Goal: Find specific page/section: Locate a particular part of the current website

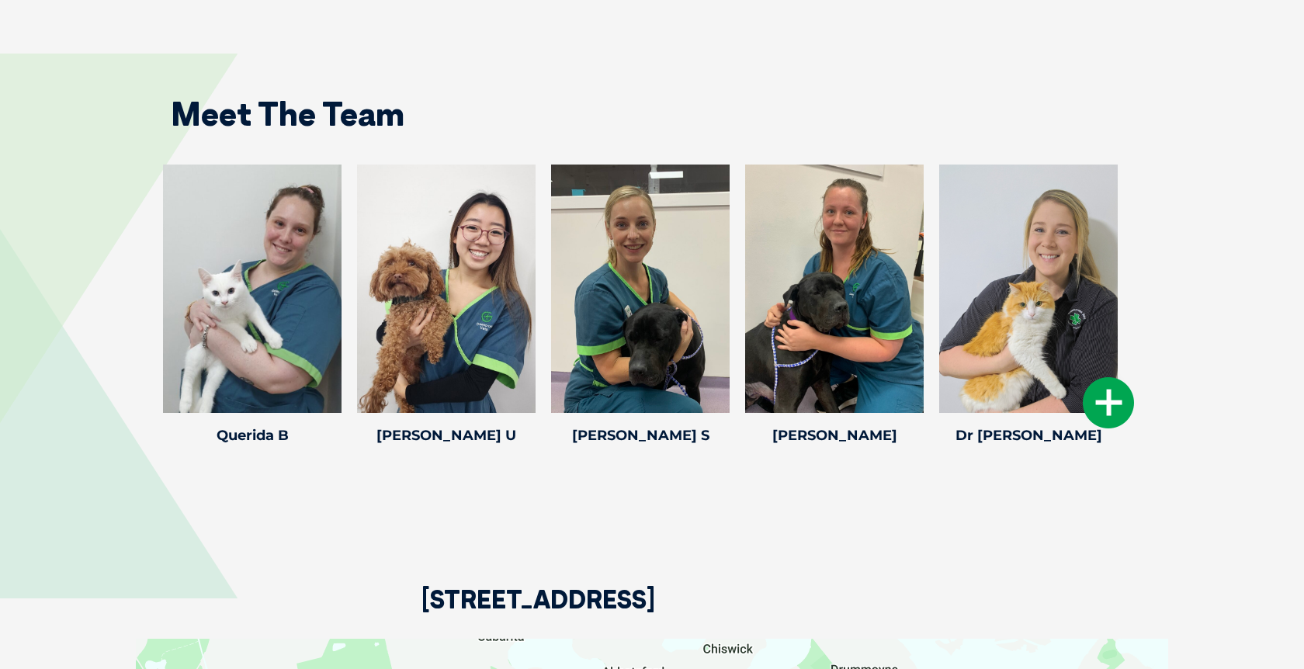
scroll to position [2477, 0]
click at [231, 296] on div at bounding box center [252, 289] width 179 height 248
click at [319, 391] on icon at bounding box center [332, 402] width 51 height 51
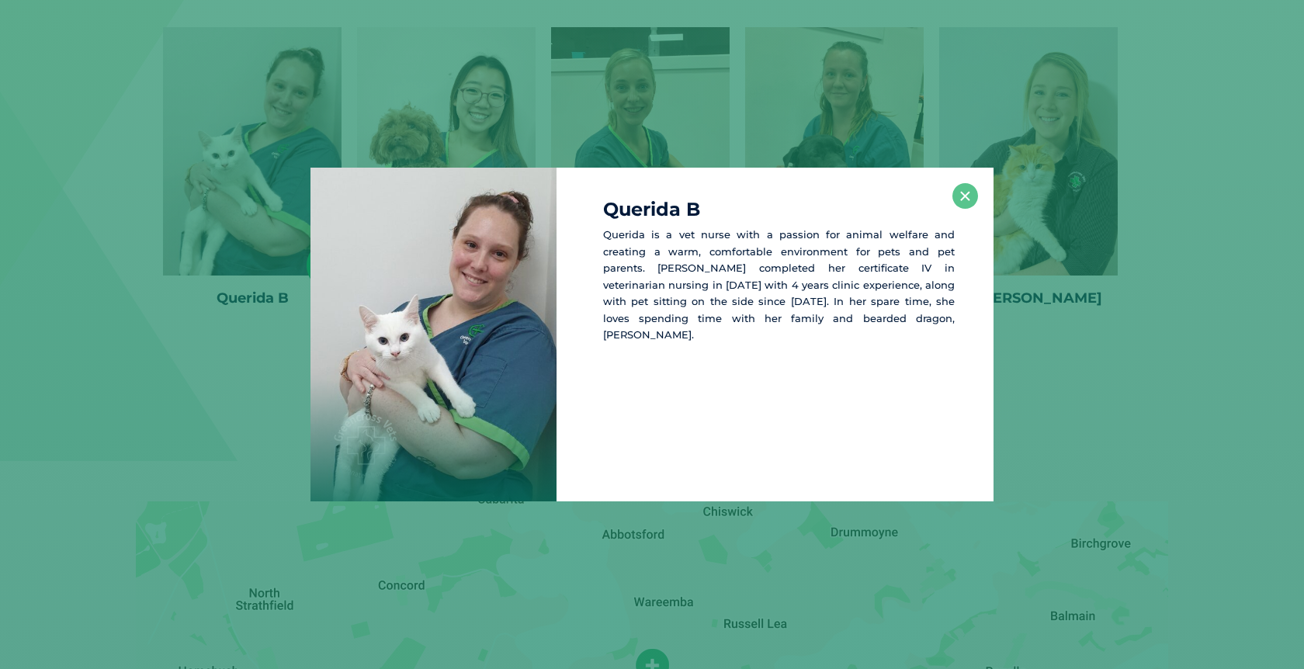
scroll to position [2616, 0]
click at [966, 190] on button "×" at bounding box center [965, 196] width 26 height 26
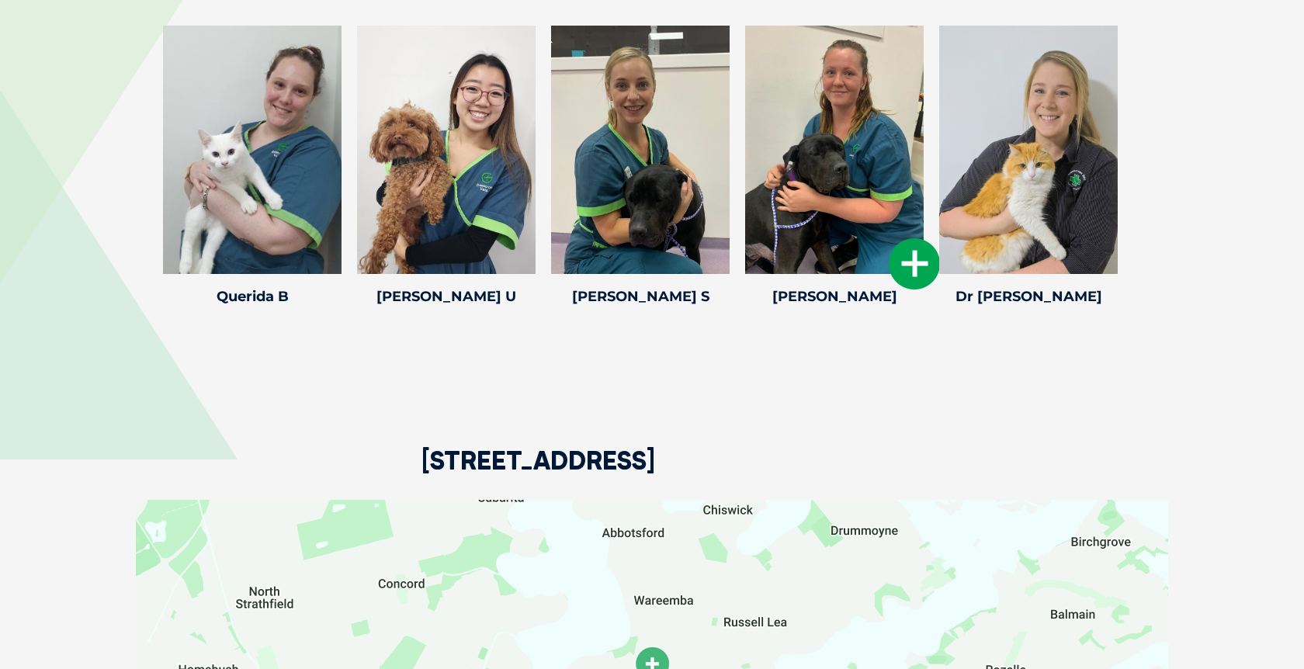
click at [790, 199] on div at bounding box center [834, 150] width 179 height 248
click at [905, 249] on icon at bounding box center [914, 263] width 51 height 51
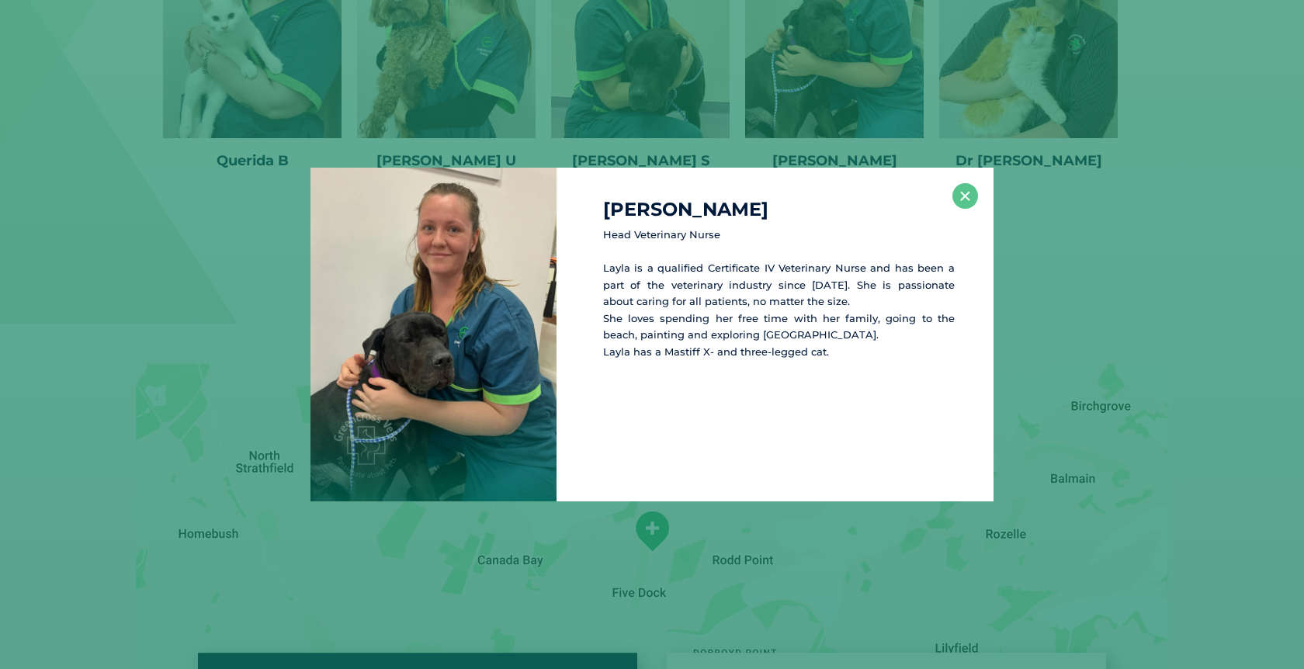
scroll to position [2755, 0]
click at [970, 203] on button "×" at bounding box center [965, 196] width 26 height 26
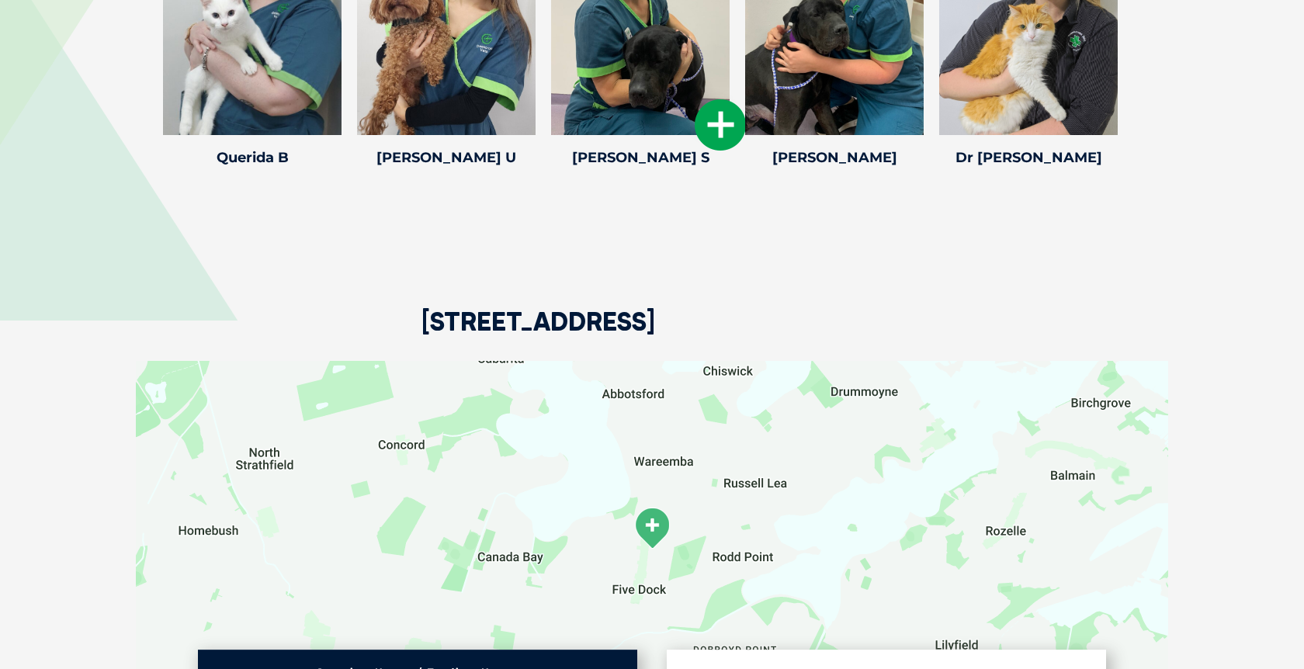
click at [695, 85] on div at bounding box center [640, 11] width 179 height 248
click at [726, 120] on icon at bounding box center [720, 124] width 51 height 51
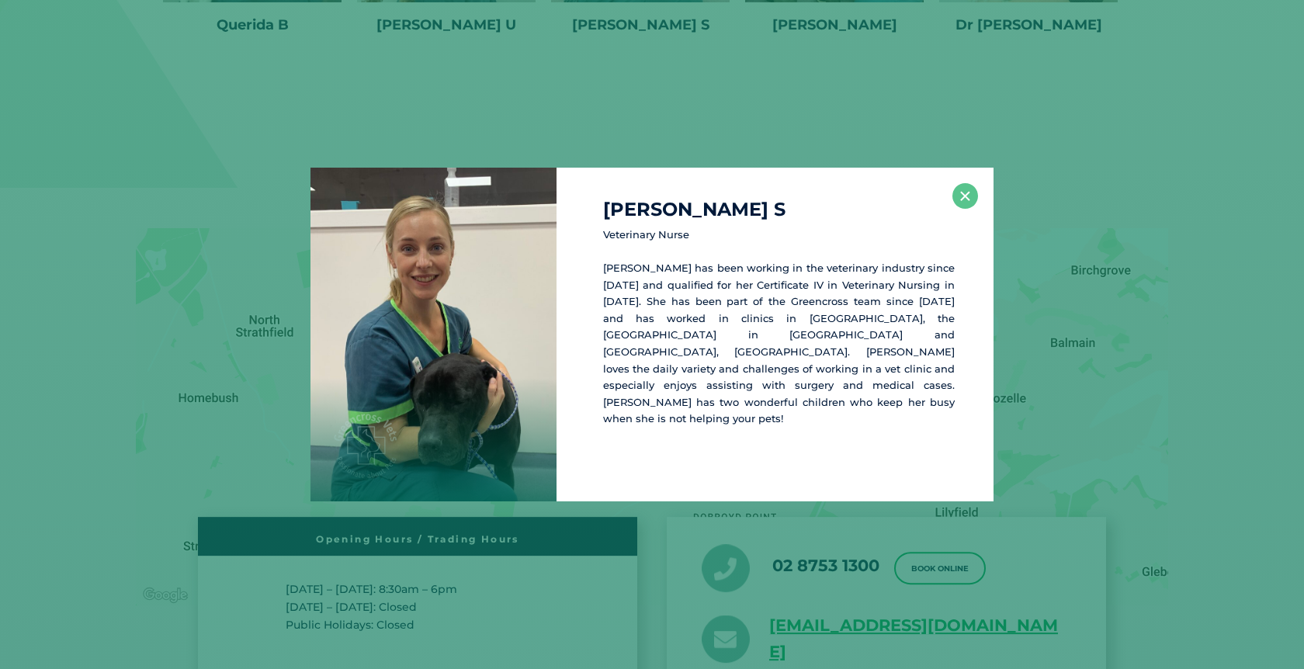
scroll to position [2894, 0]
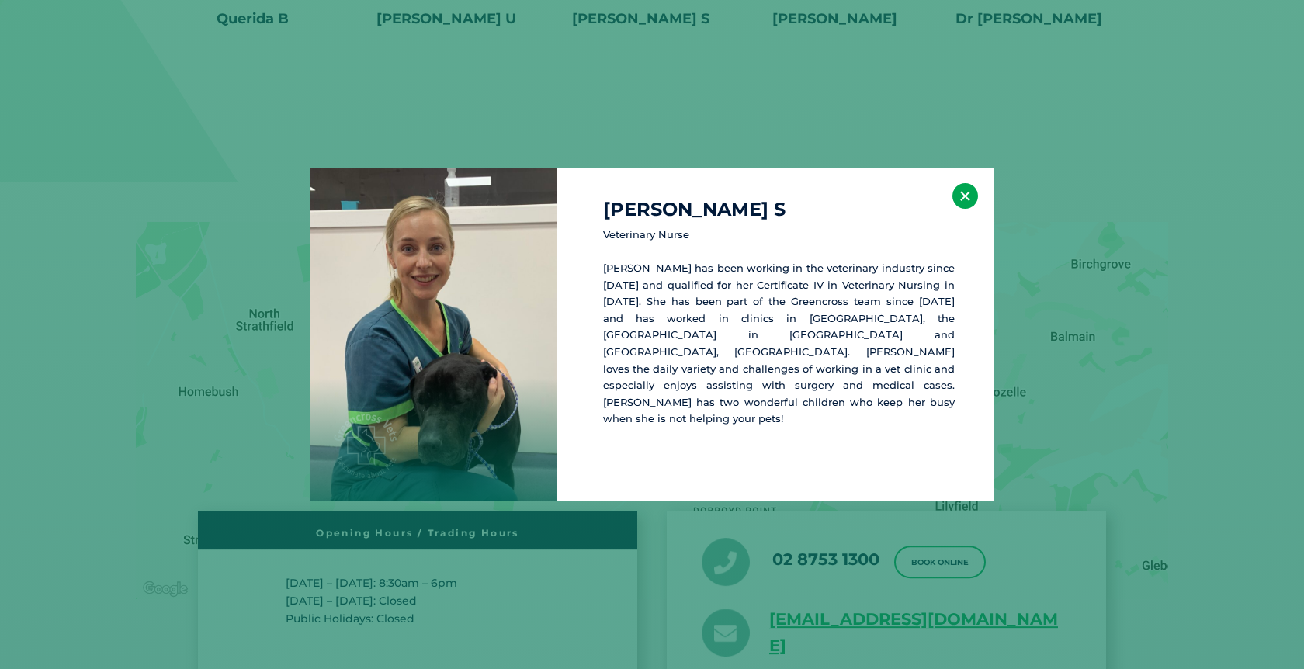
click at [966, 195] on button "×" at bounding box center [965, 196] width 26 height 26
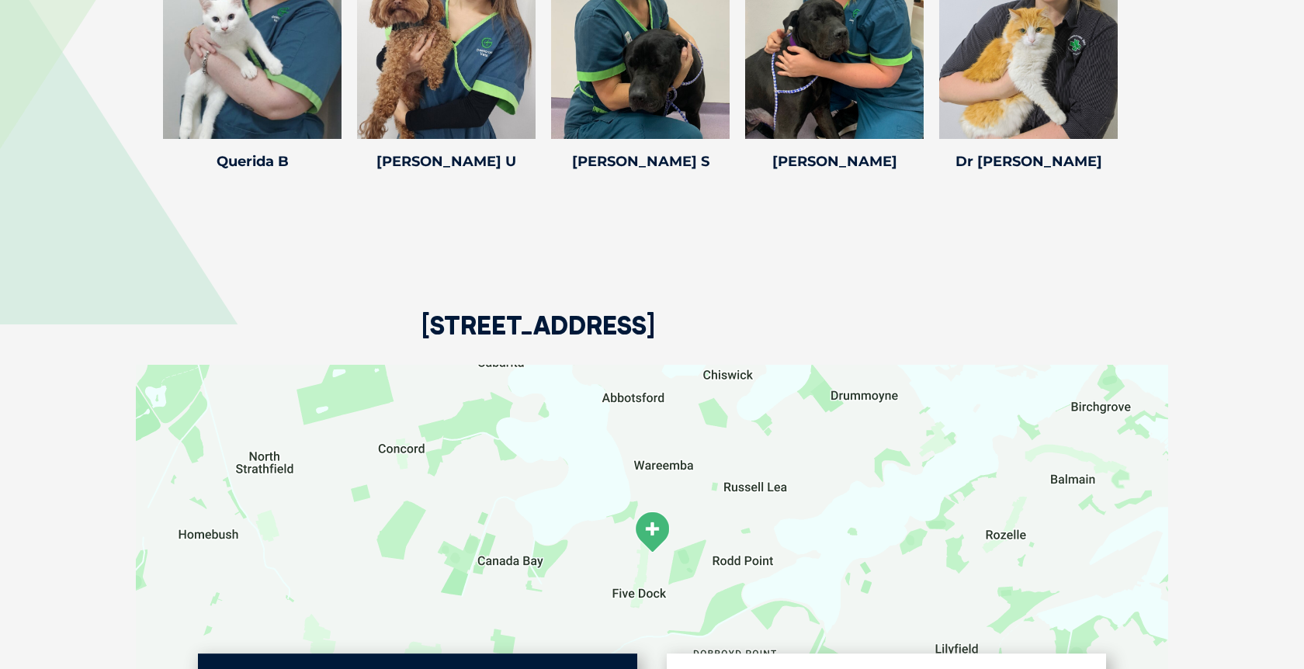
scroll to position [2627, 0]
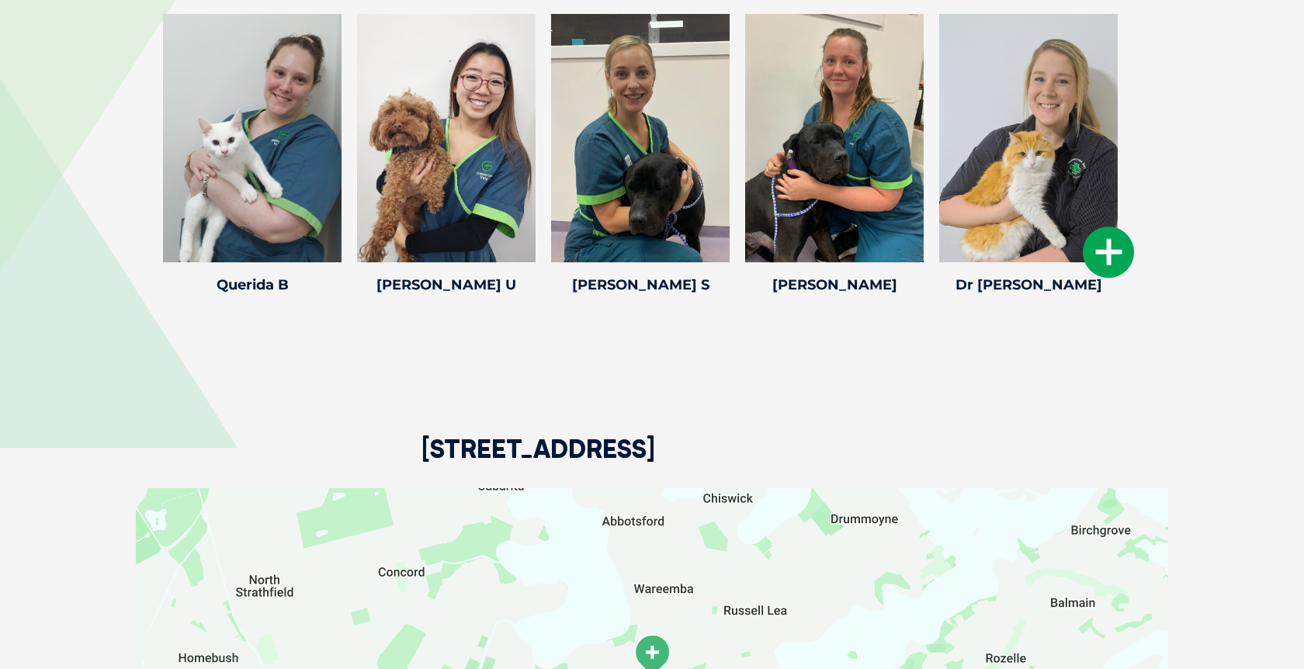
click at [1094, 232] on icon at bounding box center [1108, 252] width 51 height 51
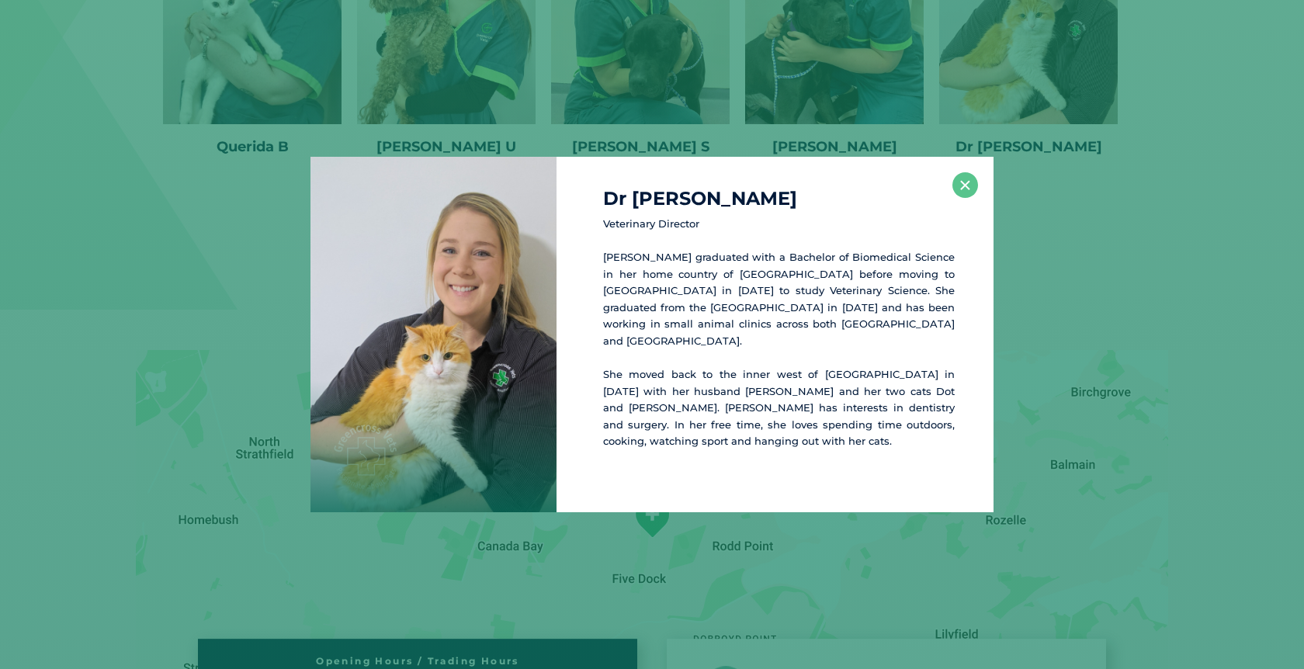
scroll to position [2766, 0]
click at [962, 198] on button "×" at bounding box center [965, 185] width 26 height 26
